Goal: Check status

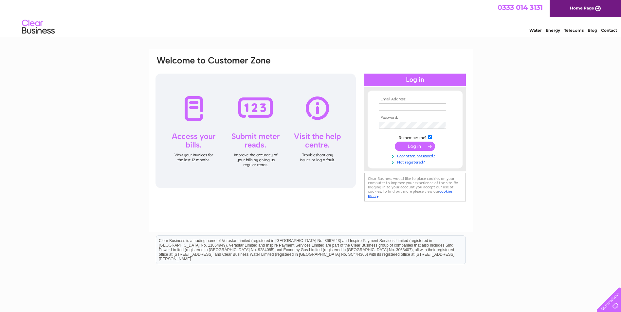
type input "ian@cdauctionmarts.co.uk"
click at [413, 146] on input "submit" at bounding box center [415, 146] width 40 height 9
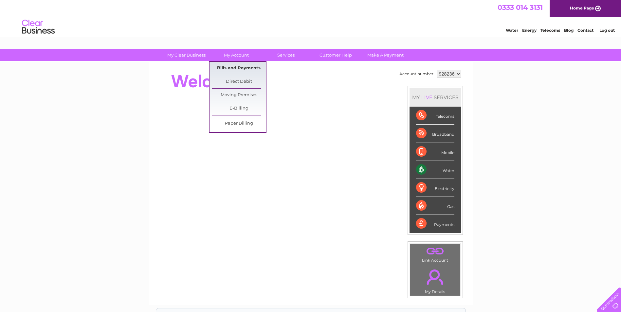
click at [232, 66] on link "Bills and Payments" at bounding box center [239, 68] width 54 height 13
